Goal: Transaction & Acquisition: Purchase product/service

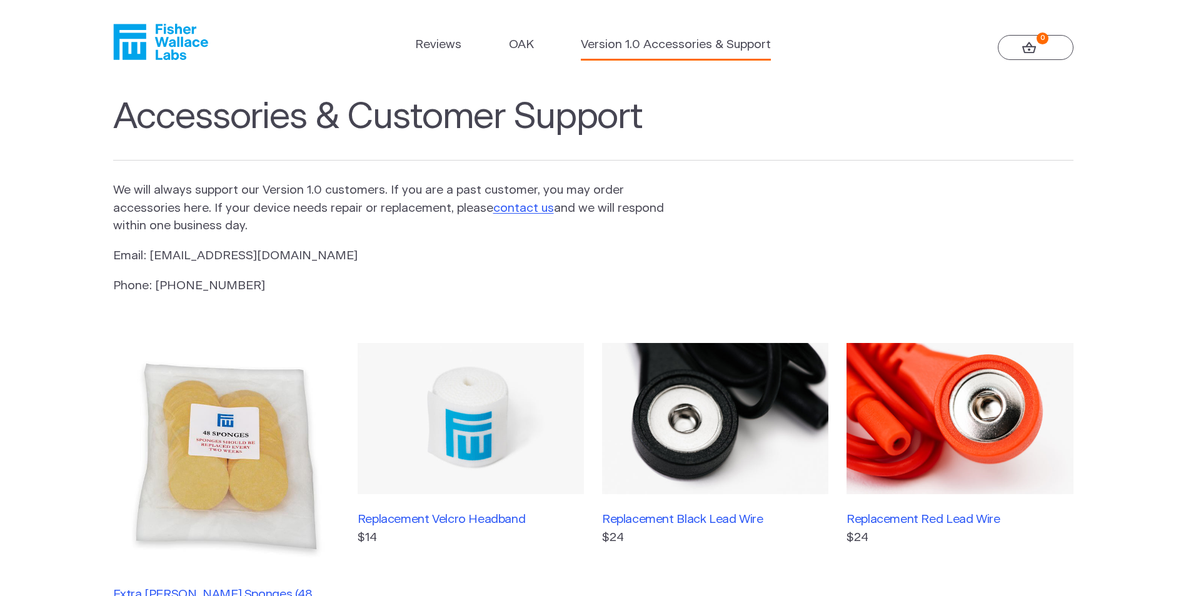
click at [461, 46] on ul "Reviews OAK Version 1.0 Accessories & Support" at bounding box center [593, 48] width 356 height 24
click at [443, 47] on link "Reviews" at bounding box center [438, 45] width 46 height 18
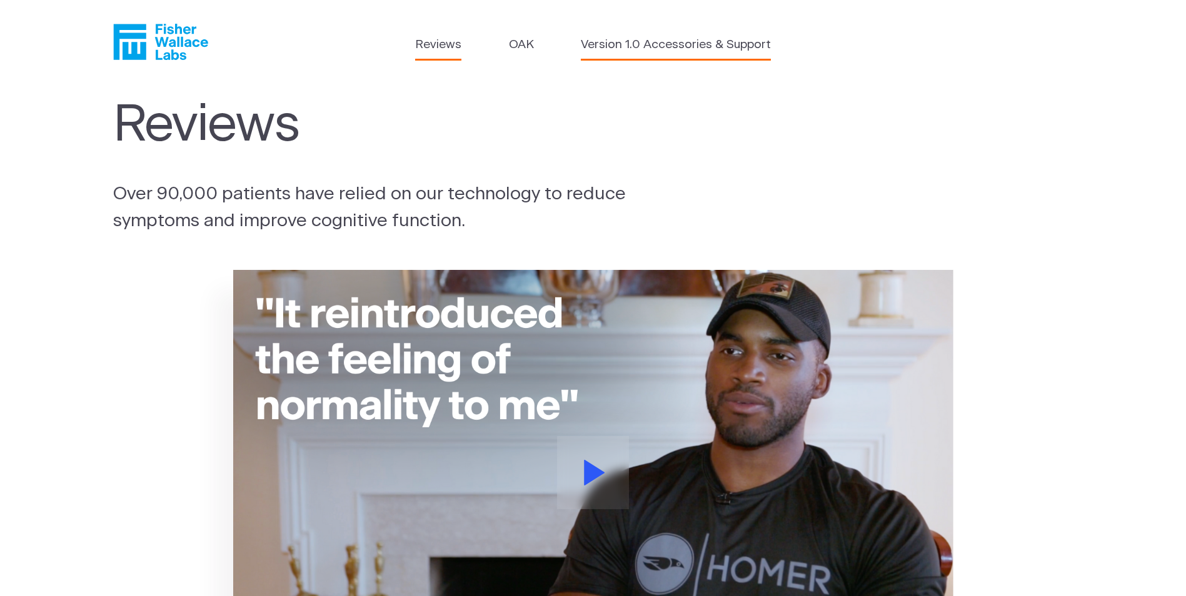
click at [667, 47] on link "Version 1.0 Accessories & Support" at bounding box center [676, 45] width 190 height 18
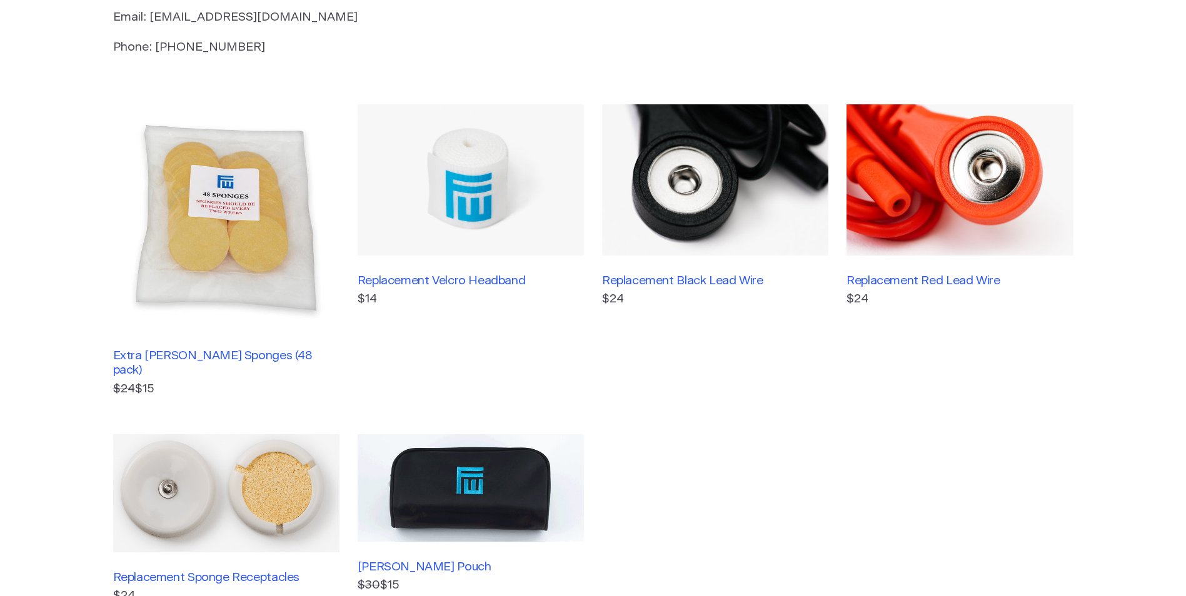
scroll to position [246, 0]
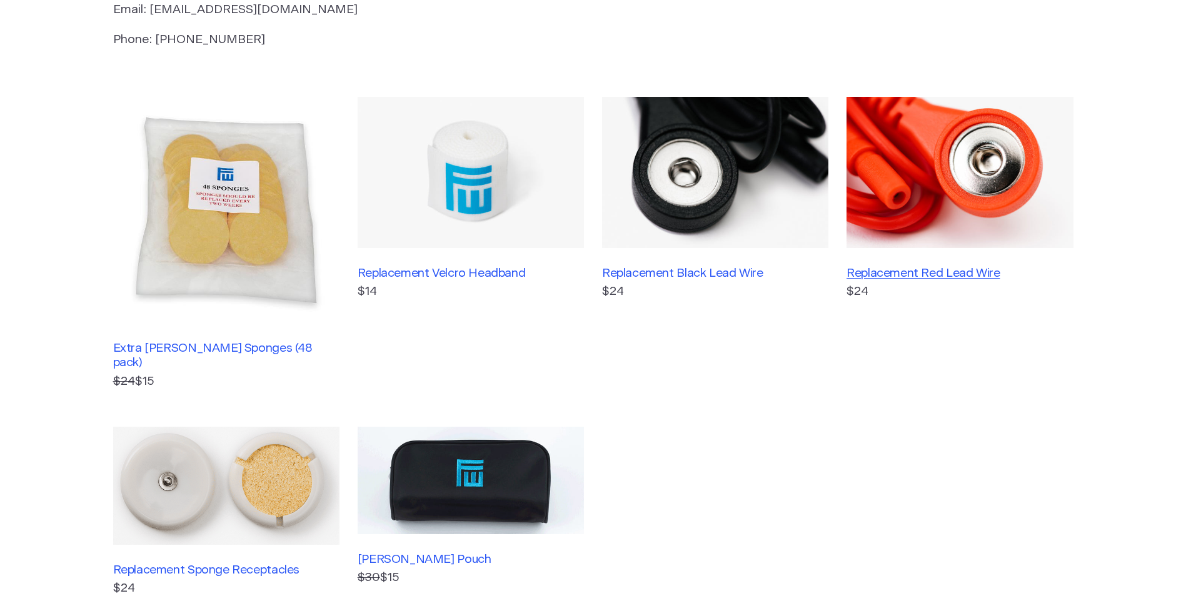
click at [961, 271] on h3 "Replacement Red Lead Wire" at bounding box center [959, 273] width 226 height 14
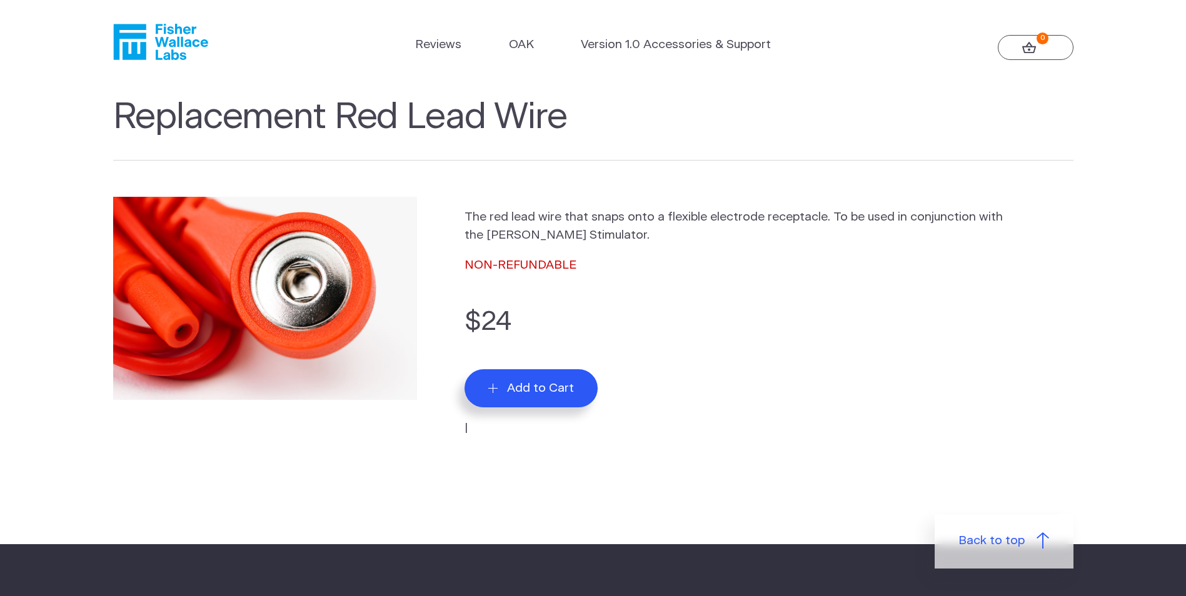
click at [557, 393] on span "Add to Cart" at bounding box center [540, 388] width 67 height 14
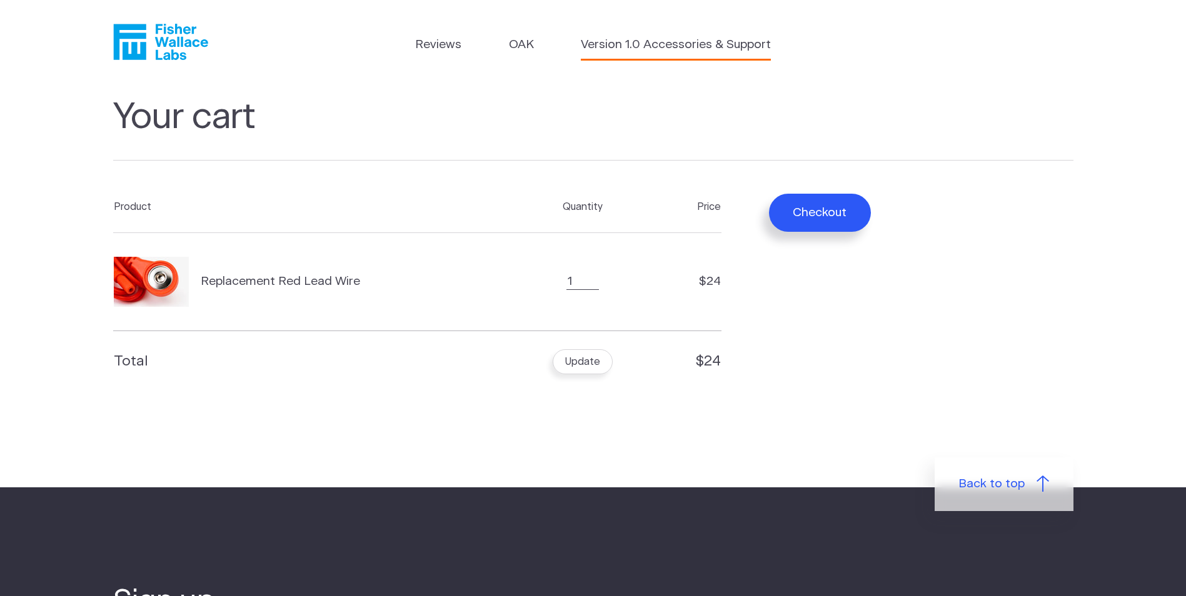
click at [640, 47] on link "Version 1.0 Accessories & Support" at bounding box center [676, 45] width 190 height 18
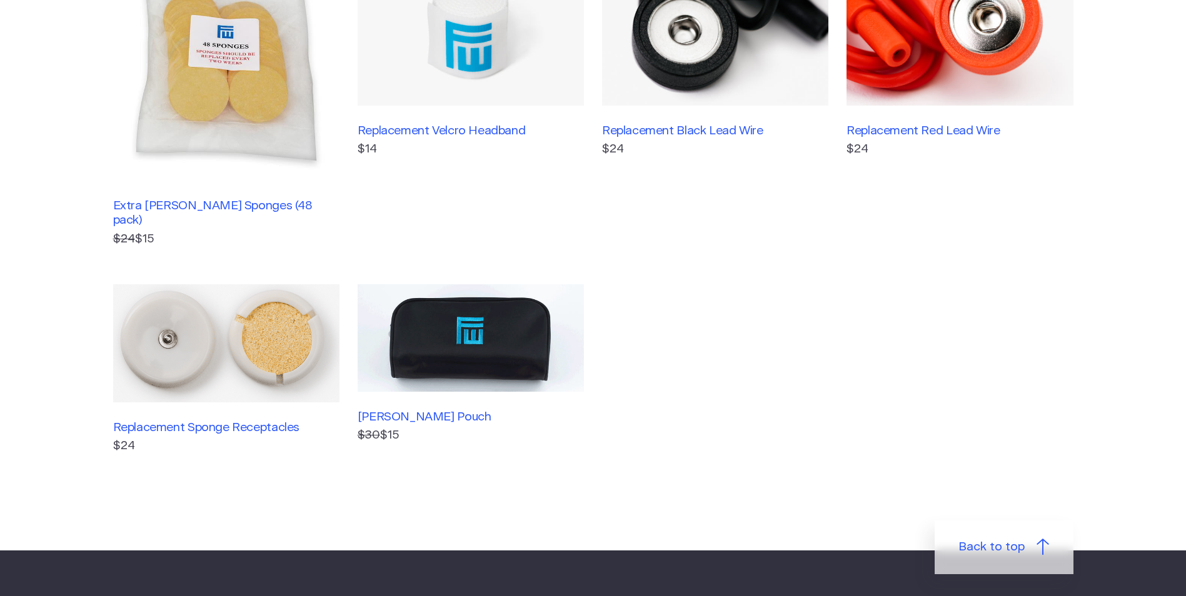
scroll to position [394, 0]
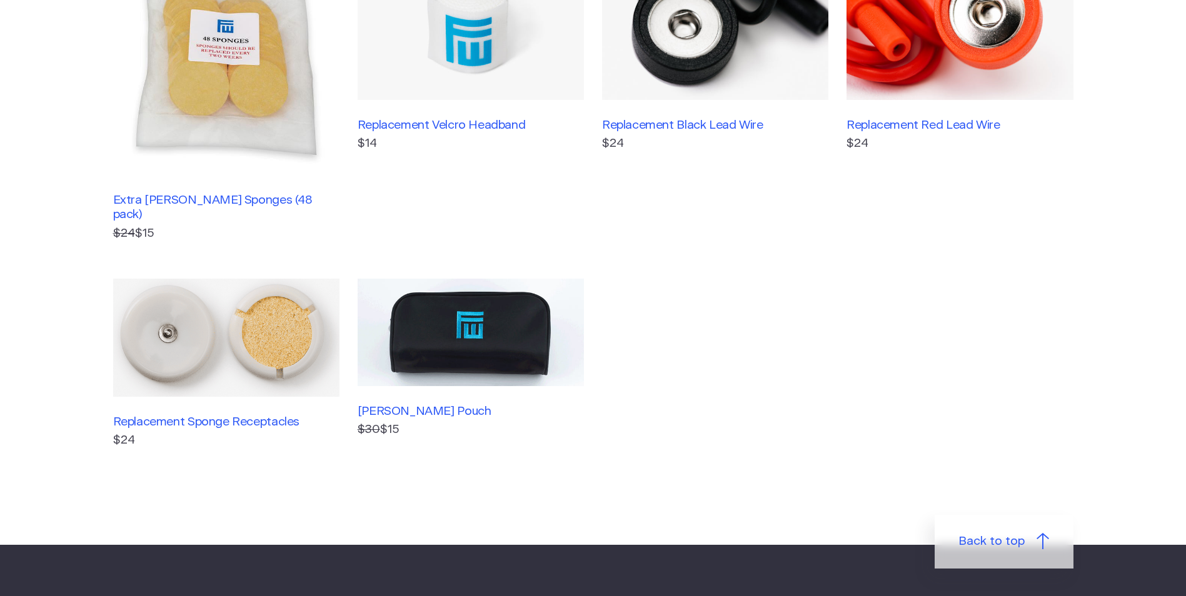
click at [256, 310] on img at bounding box center [226, 338] width 226 height 118
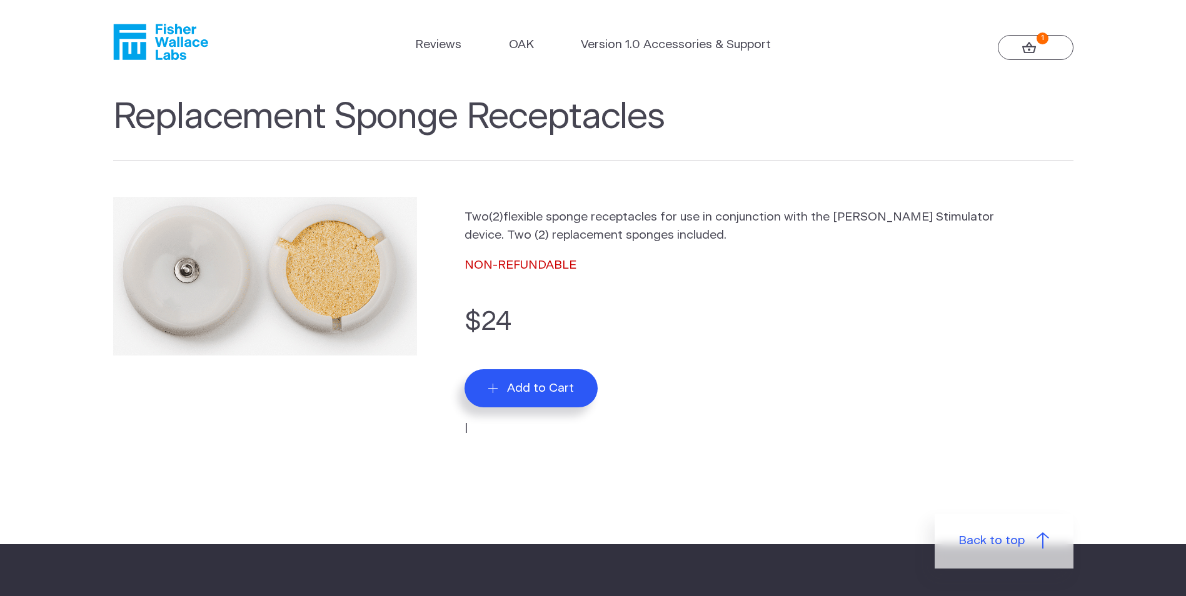
click at [566, 385] on span "Add to Cart" at bounding box center [540, 388] width 67 height 14
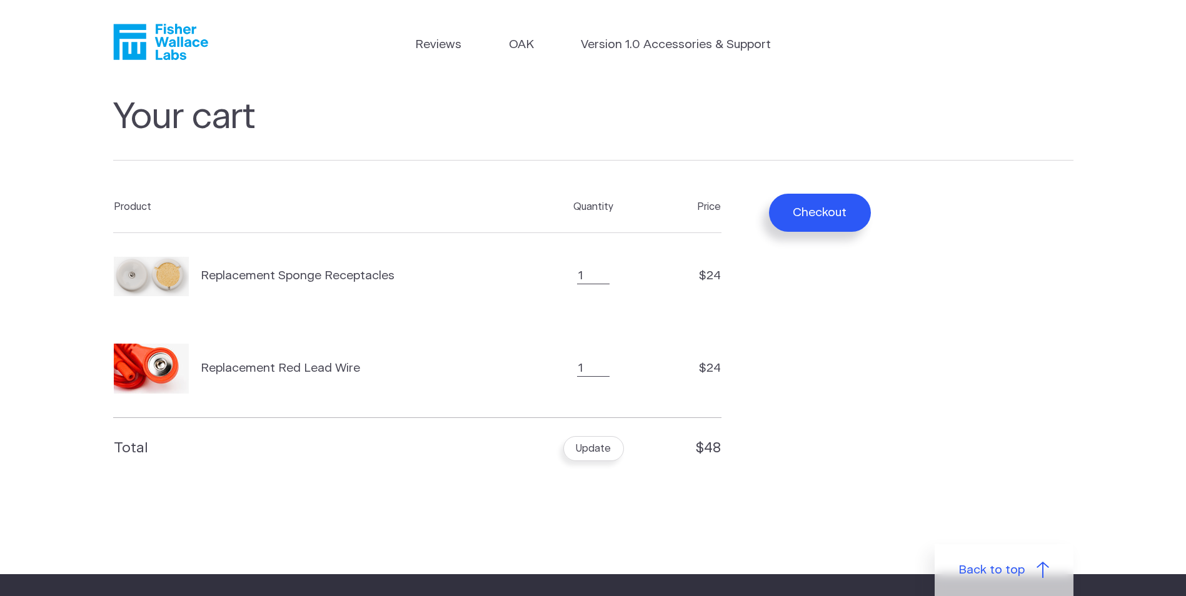
click at [812, 218] on button "Checkout" at bounding box center [820, 213] width 102 height 38
